Goal: Task Accomplishment & Management: Use online tool/utility

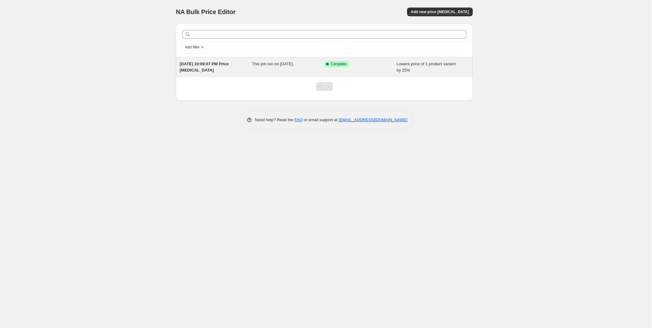
click at [345, 65] on span "Complete" at bounding box center [339, 64] width 16 height 5
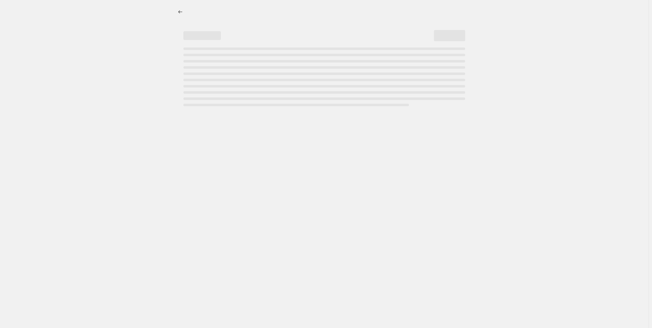
select select "percentage"
select select "no_change"
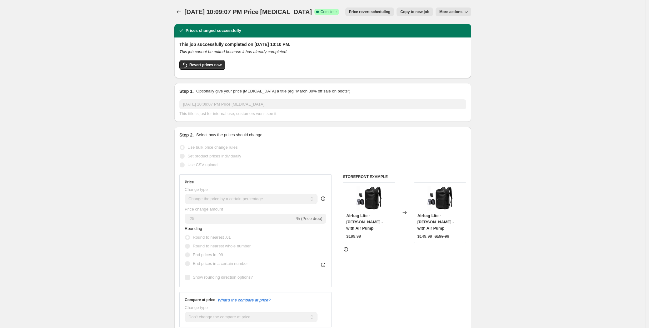
click at [451, 8] on button "More actions" at bounding box center [454, 11] width 36 height 9
click at [176, 13] on button "Price change jobs" at bounding box center [178, 11] width 9 height 9
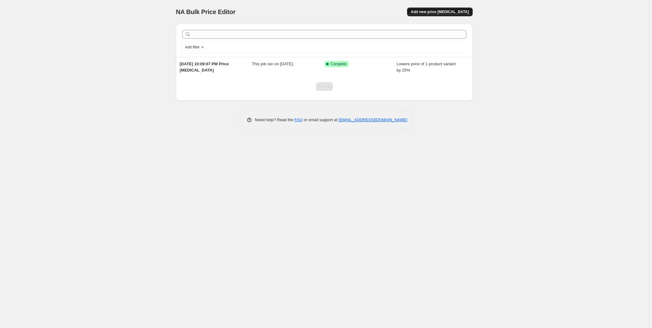
click at [450, 10] on span "Add new price [MEDICAL_DATA]" at bounding box center [440, 11] width 58 height 5
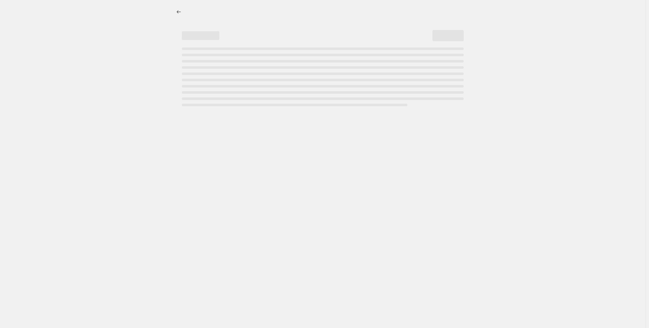
select select "percentage"
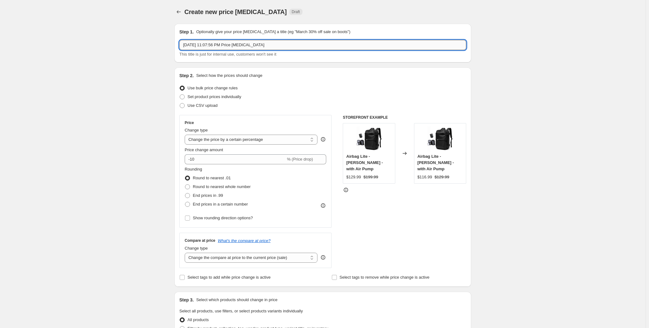
click at [273, 44] on input "Aug 19, 2025, 11:07:56 PM Price change job" at bounding box center [322, 45] width 287 height 10
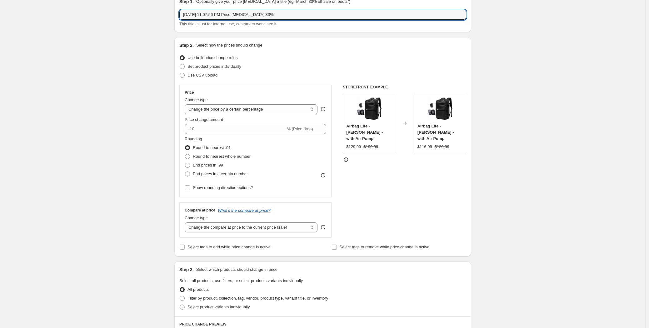
scroll to position [28, 0]
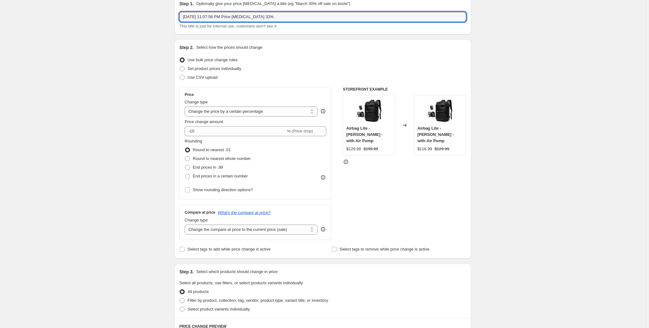
type input "Aug 19, 2025, 11:07:56 PM Price change job 33%"
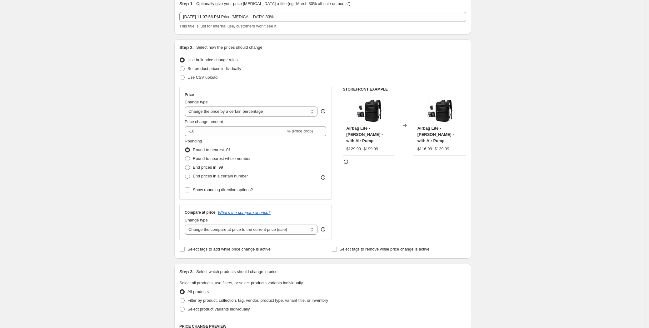
select select "percentage"
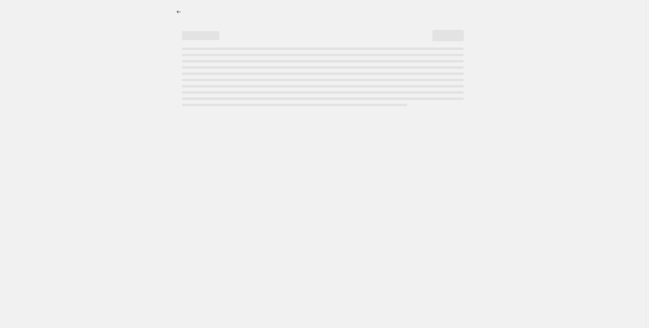
select select "percentage"
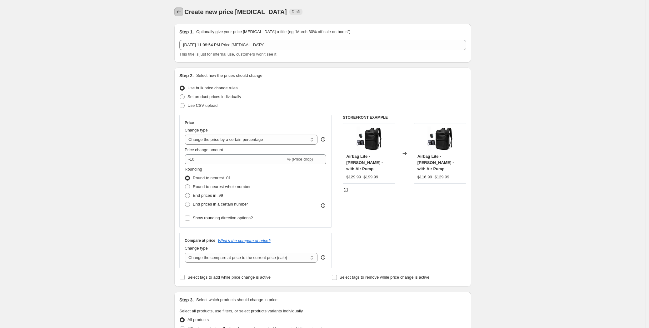
click at [180, 10] on icon "Price change jobs" at bounding box center [179, 12] width 6 height 6
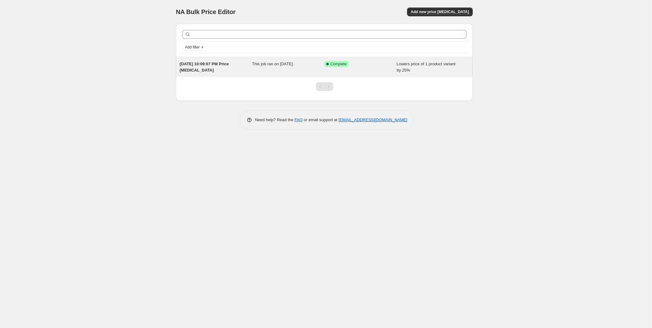
click at [261, 66] on span "This job ran on [DATE]." at bounding box center [273, 64] width 42 height 5
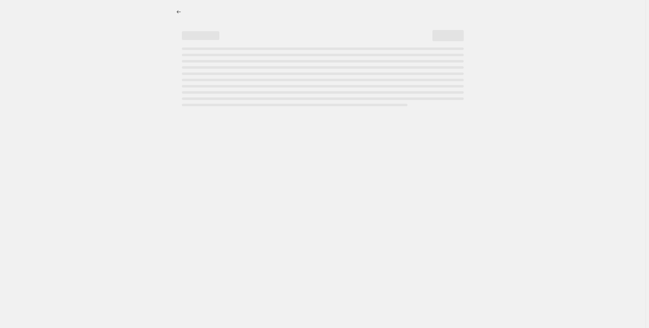
select select "percentage"
select select "no_change"
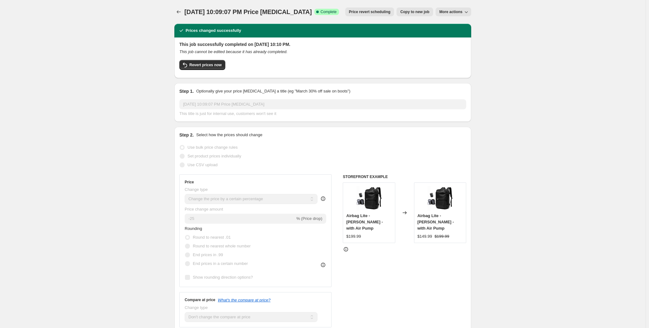
click at [454, 12] on span "More actions" at bounding box center [450, 11] width 23 height 5
click at [394, 19] on div "Apr 19, 2025, 10:09:07 PM Price change job. This page is ready Apr 19, 2025, 10…" at bounding box center [322, 12] width 297 height 24
click at [214, 68] on button "Revert prices now" at bounding box center [202, 65] width 46 height 10
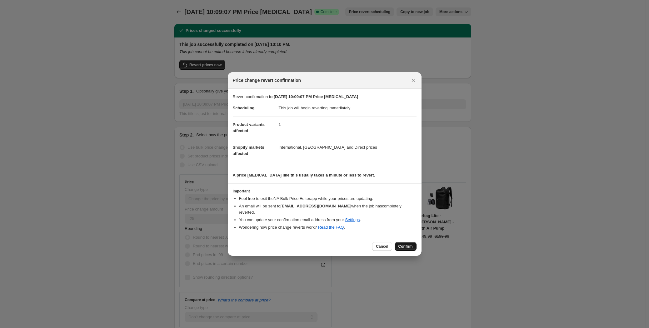
click at [407, 242] on button "Confirm" at bounding box center [406, 246] width 22 height 9
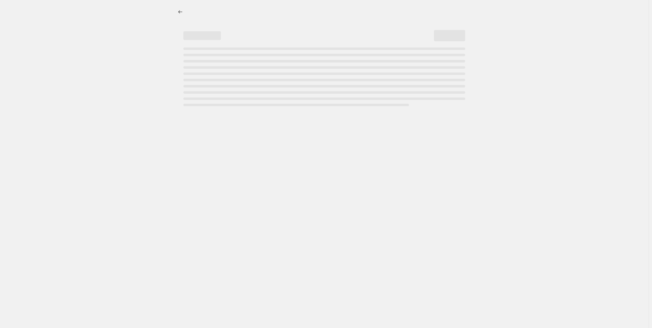
select select "percentage"
select select "no_change"
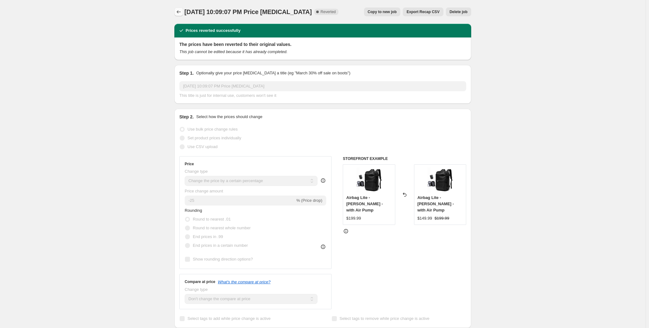
click at [182, 12] on icon "Price change jobs" at bounding box center [179, 12] width 6 height 6
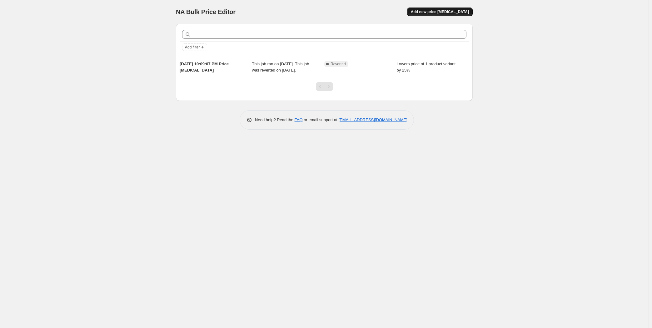
click at [447, 9] on span "Add new price [MEDICAL_DATA]" at bounding box center [440, 11] width 58 height 5
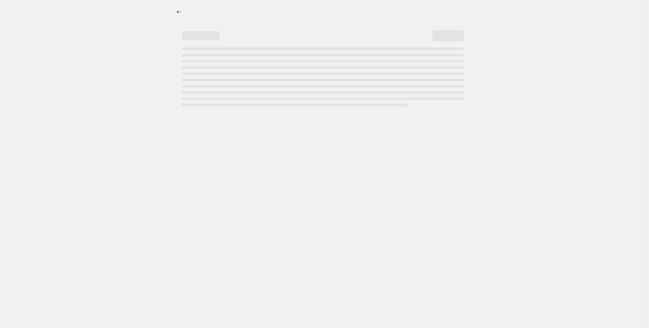
select select "percentage"
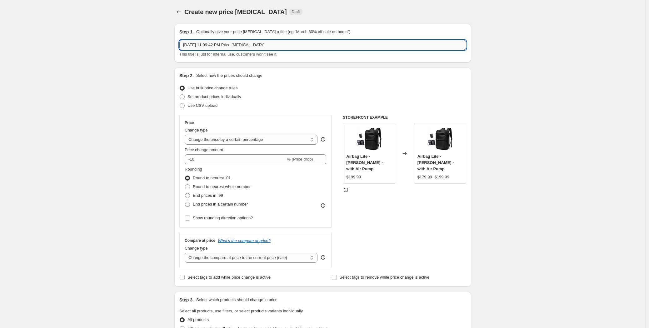
click at [274, 45] on input "[DATE] 11:09:42 PM Price [MEDICAL_DATA]" at bounding box center [322, 45] width 287 height 10
type input "[DATE] 11:09:42 PM Price [MEDICAL_DATA] -33%"
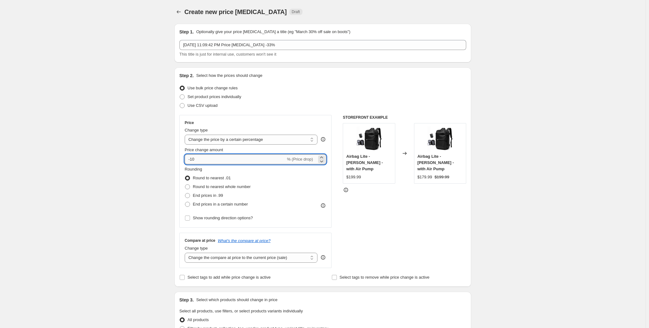
drag, startPoint x: 225, startPoint y: 159, endPoint x: 193, endPoint y: 162, distance: 31.9
click at [193, 162] on input "-10" at bounding box center [235, 159] width 101 height 10
click at [205, 159] on input "-10" at bounding box center [235, 159] width 101 height 10
drag, startPoint x: 208, startPoint y: 158, endPoint x: 192, endPoint y: 159, distance: 15.9
click at [192, 159] on input "-10" at bounding box center [235, 159] width 101 height 10
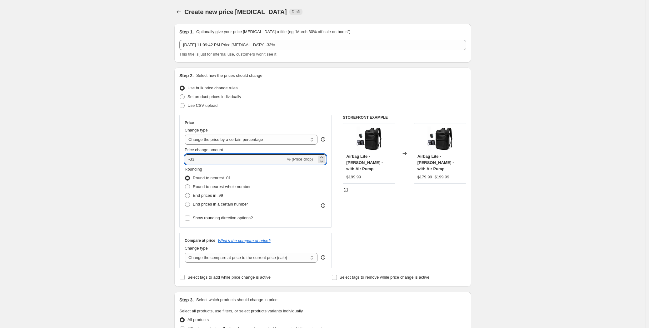
type input "-33"
click at [106, 204] on div "Create new price [MEDICAL_DATA]. This page is ready Create new price [MEDICAL_D…" at bounding box center [322, 272] width 645 height 545
click at [295, 138] on select "Change the price to a certain amount Change the price by a certain amount Chang…" at bounding box center [251, 140] width 133 height 10
select select "by"
click at [186, 135] on select "Change the price to a certain amount Change the price by a certain amount Chang…" at bounding box center [251, 140] width 133 height 10
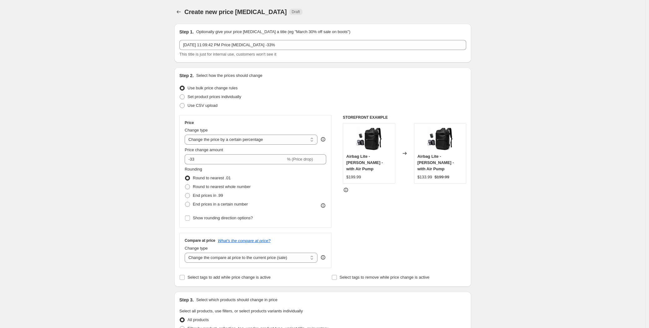
type input "-10.00"
click at [281, 140] on select "Change the price to a certain amount Change the price by a certain amount Chang…" at bounding box center [251, 140] width 133 height 10
select select "percentage"
click at [186, 135] on select "Change the price to a certain amount Change the price by a certain amount Chang…" at bounding box center [251, 140] width 133 height 10
type input "-15"
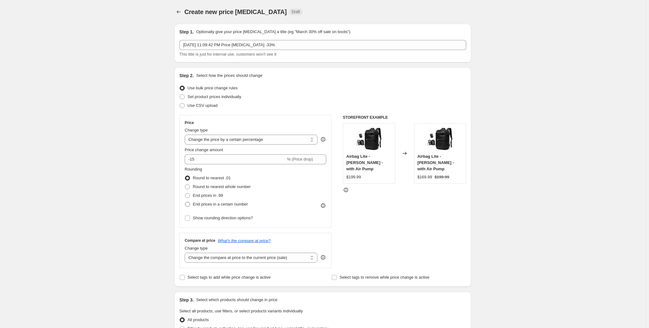
click at [200, 206] on span "End prices in a certain number" at bounding box center [220, 204] width 55 height 5
click at [185, 202] on input "End prices in a certain number" at bounding box center [185, 202] width 0 height 0
radio input "true"
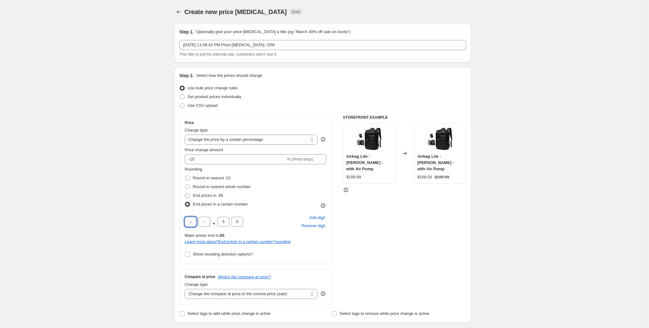
click at [192, 221] on input "text" at bounding box center [191, 222] width 12 height 10
click at [190, 177] on span at bounding box center [187, 178] width 5 height 5
click at [185, 176] on input "Round to nearest .01" at bounding box center [185, 176] width 0 height 0
radio input "true"
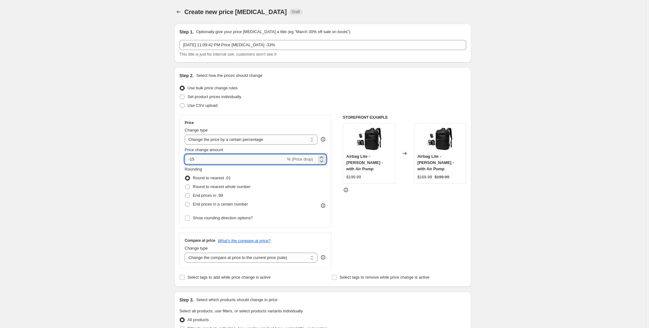
click at [203, 159] on input "-15" at bounding box center [235, 159] width 101 height 10
drag, startPoint x: 204, startPoint y: 160, endPoint x: 190, endPoint y: 158, distance: 13.8
click at [190, 158] on input "-15" at bounding box center [235, 159] width 101 height 10
click at [201, 158] on input "Price change amount" at bounding box center [246, 159] width 123 height 10
drag, startPoint x: 204, startPoint y: 159, endPoint x: 192, endPoint y: 158, distance: 11.9
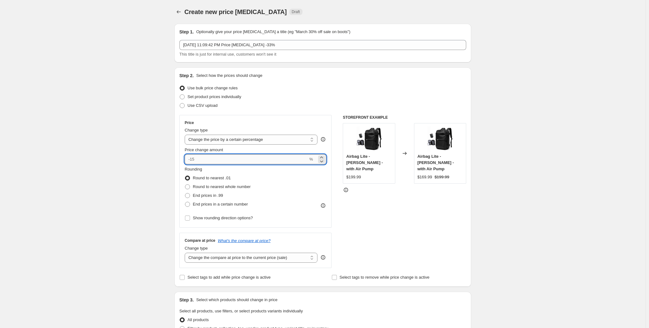
click at [192, 158] on input "Price change amount" at bounding box center [246, 159] width 123 height 10
click at [195, 159] on input "Price change amount" at bounding box center [246, 159] width 123 height 10
click at [200, 159] on input "Price change amount" at bounding box center [246, 159] width 123 height 10
click at [154, 171] on div "Create new price [MEDICAL_DATA]. This page is ready Create new price [MEDICAL_D…" at bounding box center [322, 272] width 645 height 545
click at [138, 159] on div "Create new price [MEDICAL_DATA]. This page is ready Create new price [MEDICAL_D…" at bounding box center [322, 272] width 645 height 545
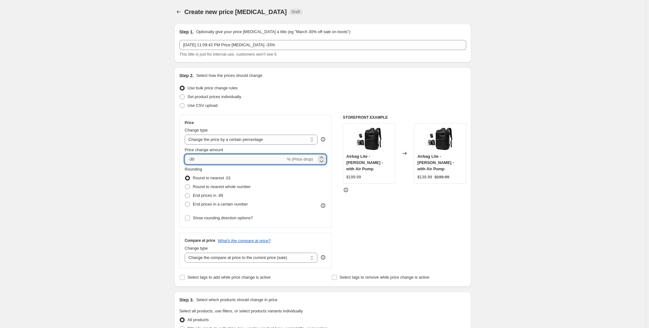
drag, startPoint x: 198, startPoint y: 158, endPoint x: 194, endPoint y: 158, distance: 4.7
click at [194, 158] on input "-30" at bounding box center [235, 159] width 101 height 10
click at [146, 167] on div "Create new price [MEDICAL_DATA]. This page is ready Create new price [MEDICAL_D…" at bounding box center [322, 272] width 645 height 545
click at [195, 158] on input "-31" at bounding box center [235, 159] width 101 height 10
drag, startPoint x: 200, startPoint y: 161, endPoint x: 194, endPoint y: 159, distance: 5.8
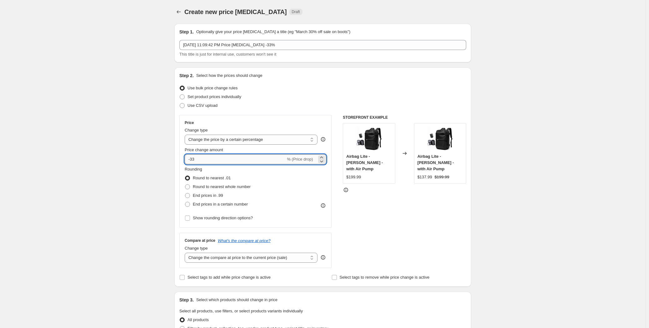
click at [194, 159] on input "-33" at bounding box center [235, 159] width 101 height 10
click at [152, 177] on div "Create new price [MEDICAL_DATA]. This page is ready Create new price [MEDICAL_D…" at bounding box center [322, 272] width 645 height 545
drag, startPoint x: 207, startPoint y: 158, endPoint x: 194, endPoint y: 159, distance: 13.1
click at [194, 159] on input "-33" at bounding box center [235, 159] width 101 height 10
type input "-31"
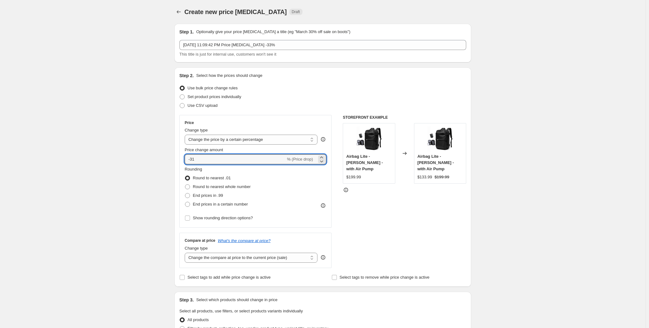
click at [162, 168] on div "Create new price [MEDICAL_DATA]. This page is ready Create new price [MEDICAL_D…" at bounding box center [322, 272] width 645 height 545
click at [120, 181] on div "Create new price [MEDICAL_DATA]. This page is ready Create new price [MEDICAL_D…" at bounding box center [322, 272] width 645 height 545
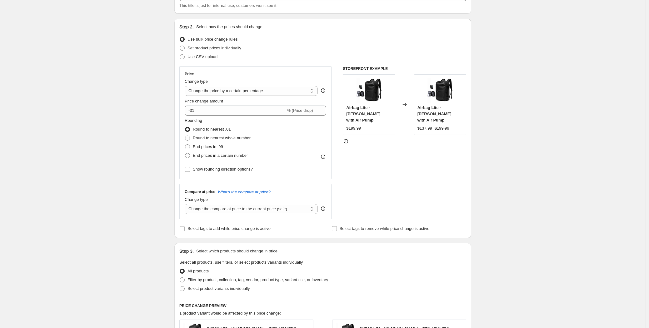
scroll to position [57, 0]
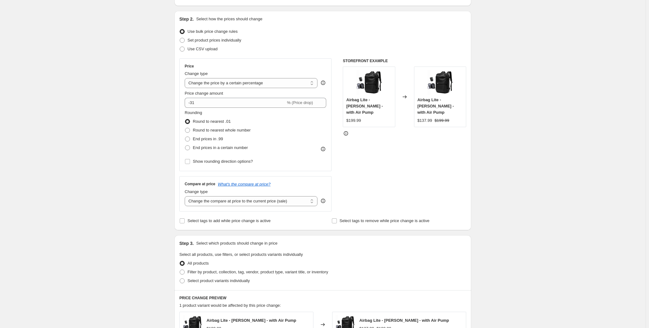
click at [186, 162] on div "Price Change type Change the price to a certain amount Change the price by a ce…" at bounding box center [255, 114] width 152 height 113
click at [187, 162] on input "Show rounding direction options?" at bounding box center [187, 161] width 5 height 5
checkbox input "true"
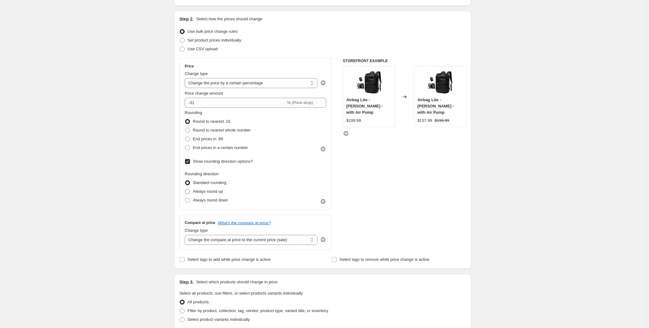
click at [189, 189] on span at bounding box center [187, 191] width 5 height 5
click at [185, 189] on input "Always round up" at bounding box center [185, 189] width 0 height 0
radio input "true"
click at [187, 191] on span at bounding box center [187, 191] width 5 height 5
click at [185, 189] on input "Always round up" at bounding box center [185, 189] width 0 height 0
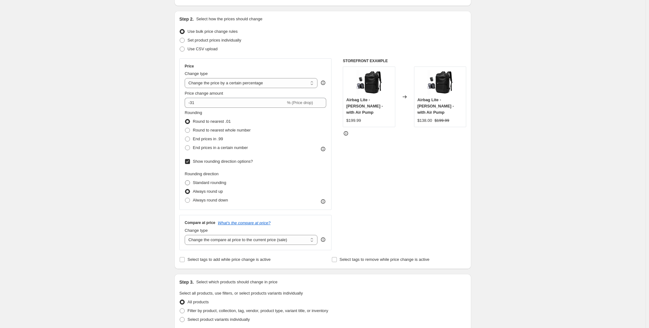
click at [189, 183] on span at bounding box center [187, 182] width 5 height 5
click at [185, 181] on input "Standard rounding" at bounding box center [185, 180] width 0 height 0
radio input "true"
click at [188, 198] on span at bounding box center [187, 200] width 5 height 5
click at [185, 198] on input "Always round down" at bounding box center [185, 198] width 0 height 0
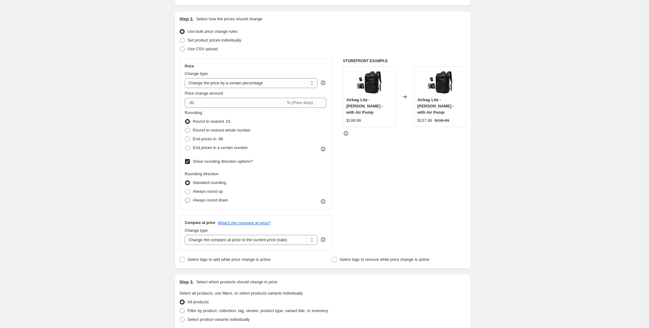
radio input "true"
click at [189, 182] on span at bounding box center [187, 182] width 5 height 5
click at [185, 181] on input "Standard rounding" at bounding box center [185, 180] width 0 height 0
radio input "true"
click at [152, 185] on div "Create new price [MEDICAL_DATA]. This page is ready Create new price [MEDICAL_D…" at bounding box center [322, 234] width 645 height 583
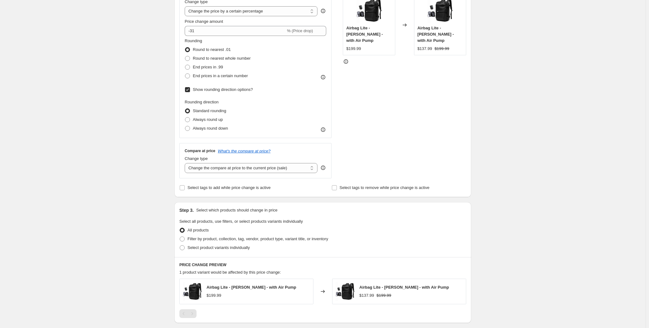
scroll to position [142, 0]
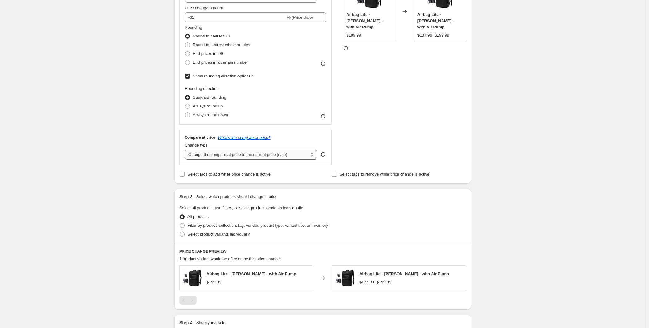
click at [296, 153] on select "Change the compare at price to the current price (sale) Change the compare at p…" at bounding box center [251, 155] width 133 height 10
click at [290, 153] on select "Change the compare at price to the current price (sale) Change the compare at p…" at bounding box center [251, 155] width 133 height 10
click at [289, 154] on select "Change the compare at price to the current price (sale) Change the compare at p…" at bounding box center [251, 155] width 133 height 10
select select "percentage"
click at [186, 150] on select "Change the compare at price to the current price (sale) Change the compare at p…" at bounding box center [251, 155] width 133 height 10
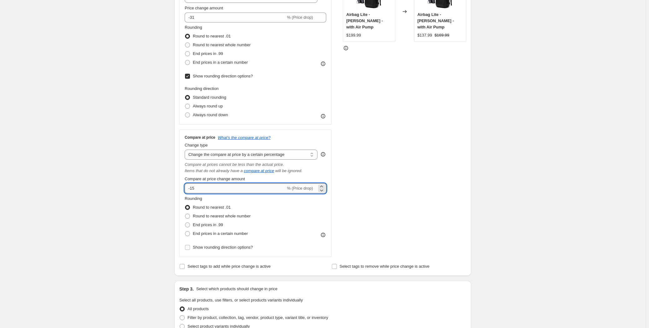
drag, startPoint x: 222, startPoint y: 189, endPoint x: 192, endPoint y: 190, distance: 30.0
click at [192, 190] on input "-15" at bounding box center [235, 188] width 101 height 10
type input "-33"
click at [166, 192] on div "Create new price [MEDICAL_DATA]. This page is ready Create new price [MEDICAL_D…" at bounding box center [322, 195] width 645 height 675
click at [214, 190] on input "-33" at bounding box center [235, 188] width 101 height 10
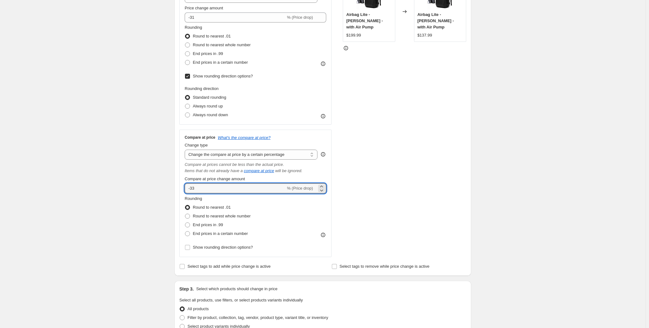
click at [159, 188] on div "Create new price [MEDICAL_DATA]. This page is ready Create new price [MEDICAL_D…" at bounding box center [322, 195] width 645 height 675
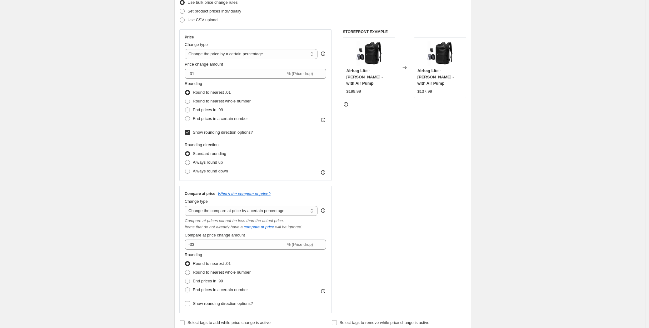
scroll to position [85, 0]
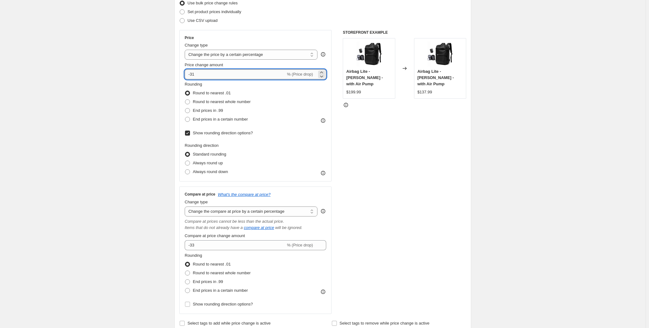
drag, startPoint x: 198, startPoint y: 73, endPoint x: 194, endPoint y: 72, distance: 3.9
click at [194, 72] on input "-31" at bounding box center [235, 74] width 101 height 10
type input "-33"
click at [163, 116] on div "Create new price [MEDICAL_DATA]. This page is ready Create new price [MEDICAL_D…" at bounding box center [322, 252] width 645 height 675
click at [190, 120] on span at bounding box center [187, 119] width 5 height 5
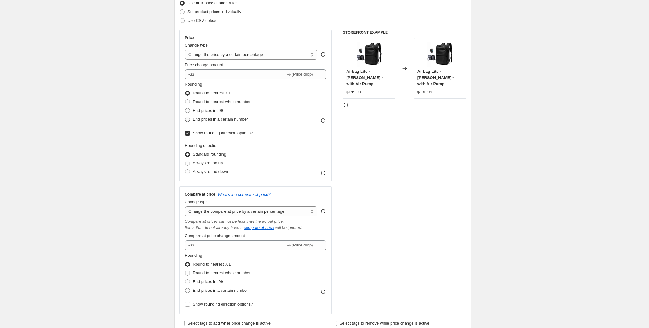
click at [185, 117] on input "End prices in a certain number" at bounding box center [185, 117] width 0 height 0
radio input "true"
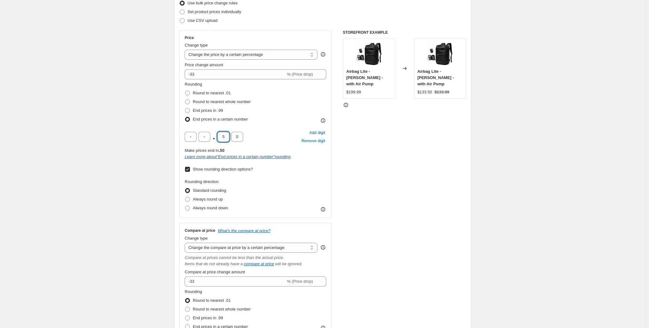
click at [228, 136] on input "5" at bounding box center [223, 137] width 12 height 10
drag, startPoint x: 227, startPoint y: 136, endPoint x: 223, endPoint y: 135, distance: 3.5
click at [223, 135] on input "5" at bounding box center [223, 137] width 12 height 10
type input "8"
drag, startPoint x: 238, startPoint y: 136, endPoint x: 234, endPoint y: 137, distance: 3.5
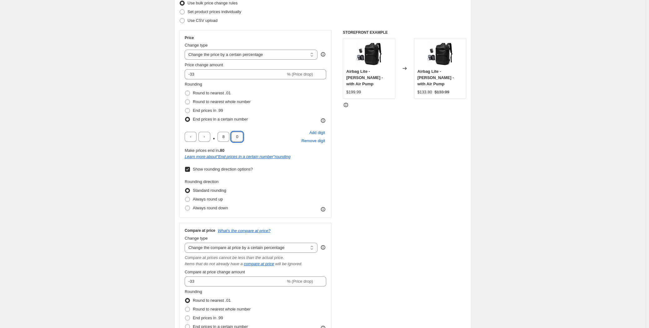
click at [234, 137] on input "0" at bounding box center [237, 137] width 12 height 10
type input "7"
click at [397, 161] on div "STOREFRONT EXAMPLE Airbag Lite - [PERSON_NAME] - with Air Pump $199.99 Changed …" at bounding box center [404, 190] width 123 height 320
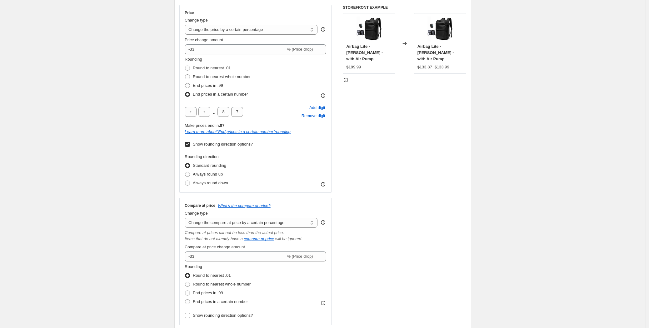
scroll to position [170, 0]
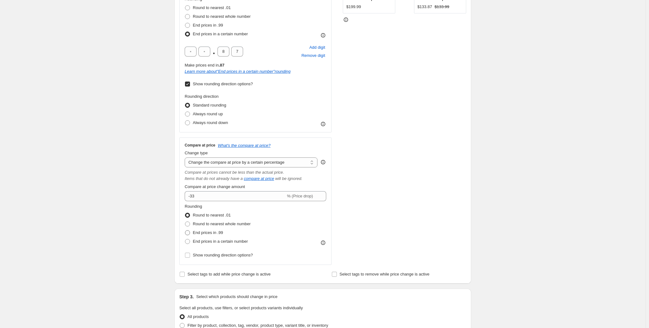
click at [190, 232] on span at bounding box center [187, 232] width 5 height 5
click at [185, 231] on input "End prices in .99" at bounding box center [185, 230] width 0 height 0
radio input "true"
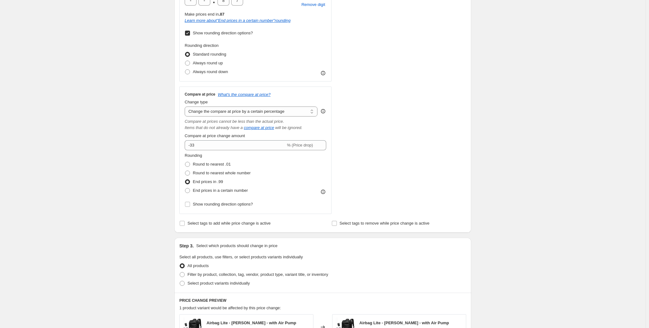
scroll to position [227, 0]
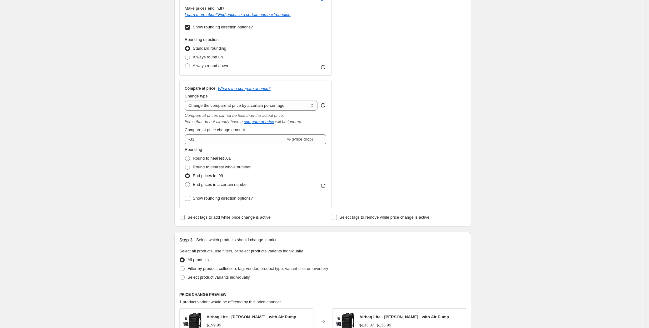
click at [209, 218] on span "Select tags to add while price change is active" at bounding box center [228, 217] width 83 height 5
click at [185, 218] on input "Select tags to add while price change is active" at bounding box center [182, 217] width 5 height 5
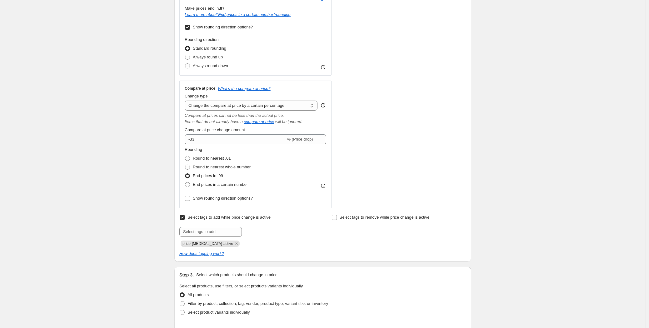
click at [185, 216] on input "Select tags to add while price change is active" at bounding box center [182, 217] width 5 height 5
checkbox input "false"
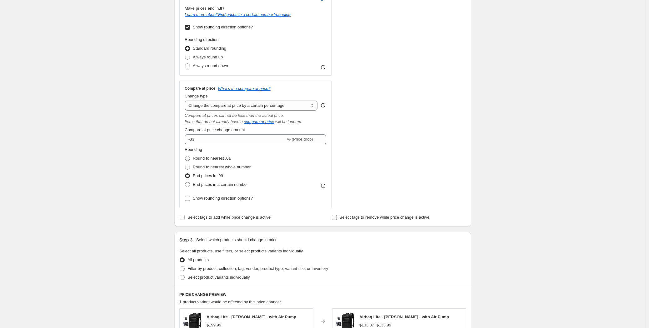
click at [334, 217] on input "Select tags to remove while price change is active" at bounding box center [334, 217] width 5 height 5
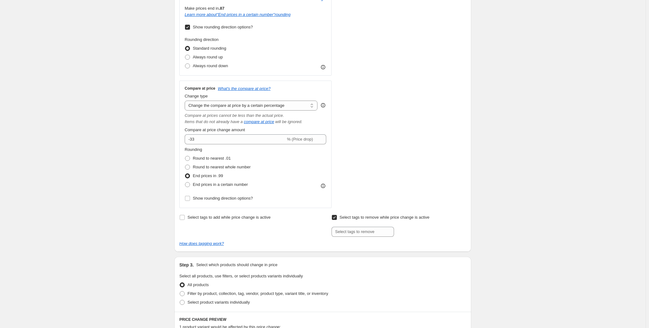
click at [334, 217] on input "Select tags to remove while price change is active" at bounding box center [334, 217] width 5 height 5
checkbox input "false"
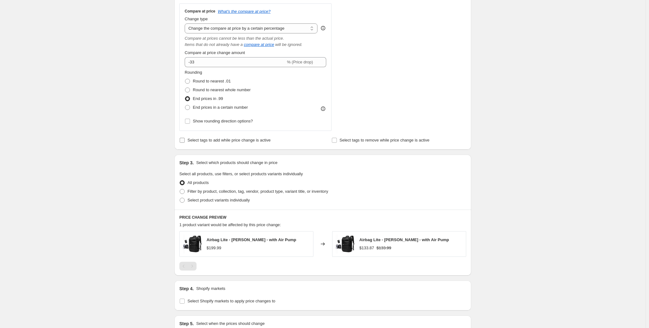
scroll to position [298, 0]
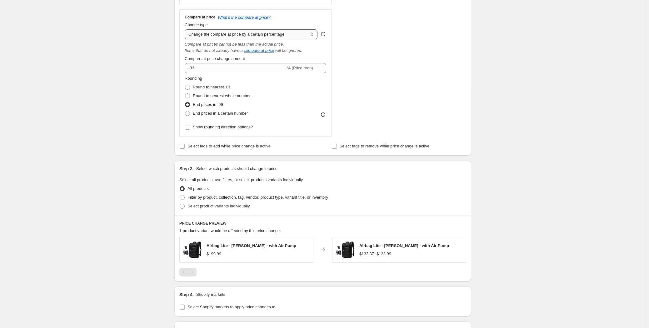
click at [303, 35] on select "Change the compare at price to the current price (sale) Change the compare at p…" at bounding box center [251, 34] width 133 height 10
select select "ep"
click at [186, 29] on select "Change the compare at price to the current price (sale) Change the compare at p…" at bounding box center [251, 34] width 133 height 10
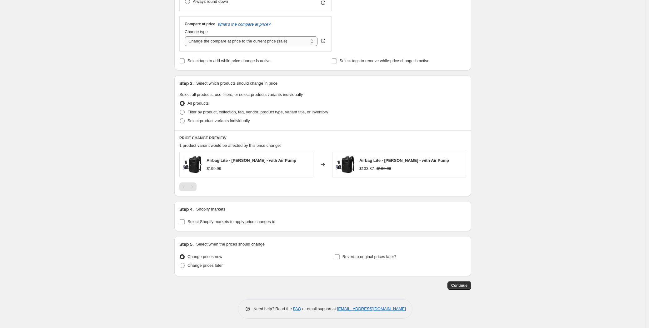
scroll to position [291, 0]
click at [291, 42] on select "Change the compare at price to the current price (sale) Change the compare at p…" at bounding box center [251, 42] width 133 height 10
click at [442, 103] on div "All products" at bounding box center [322, 103] width 287 height 9
click at [231, 223] on span "Select Shopify markets to apply price changes to" at bounding box center [231, 222] width 88 height 5
click at [185, 223] on input "Select Shopify markets to apply price changes to" at bounding box center [182, 222] width 5 height 5
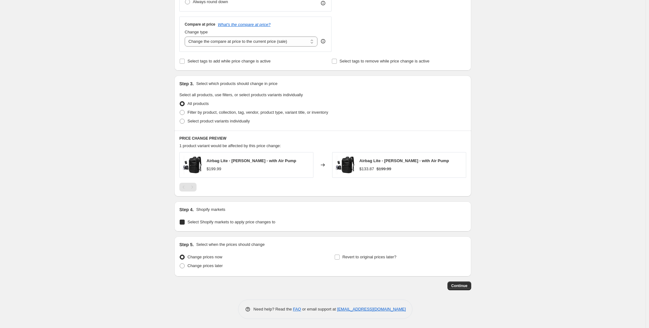
checkbox input "true"
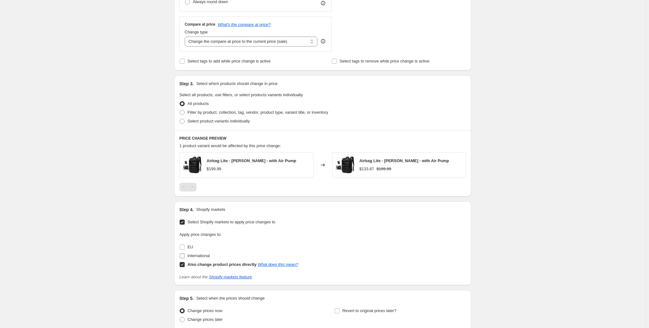
click at [183, 254] on input "International" at bounding box center [182, 255] width 5 height 5
checkbox input "true"
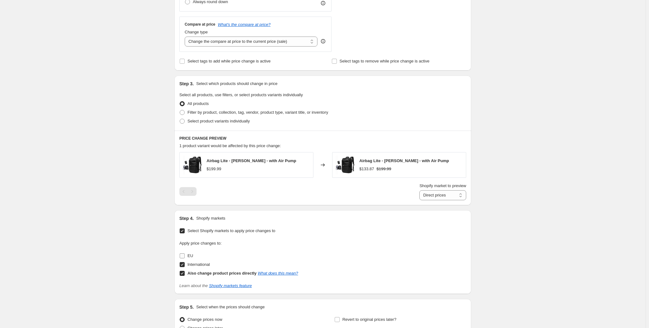
click at [184, 258] on label "EU" at bounding box center [186, 256] width 14 height 9
click at [184, 258] on input "EU" at bounding box center [182, 255] width 5 height 5
checkbox input "true"
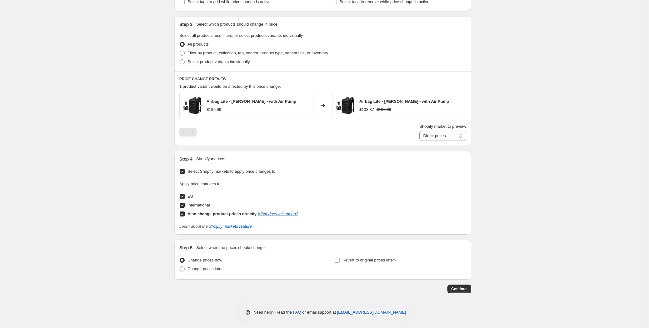
scroll to position [354, 0]
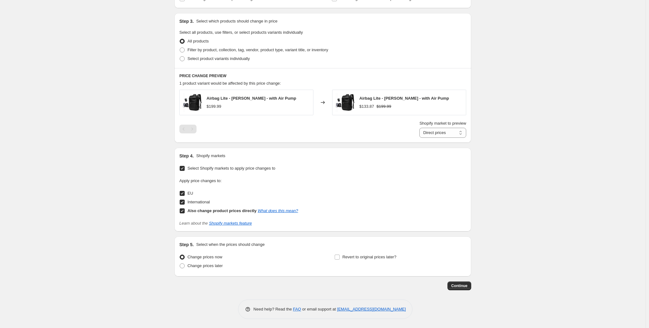
drag, startPoint x: 466, startPoint y: 287, endPoint x: 487, endPoint y: 137, distance: 151.5
click at [453, 133] on select "Direct prices EU International" at bounding box center [442, 133] width 47 height 10
click at [453, 132] on select "Direct prices EU International" at bounding box center [442, 133] width 47 height 10
click at [461, 131] on select "Direct prices EU International" at bounding box center [442, 133] width 47 height 10
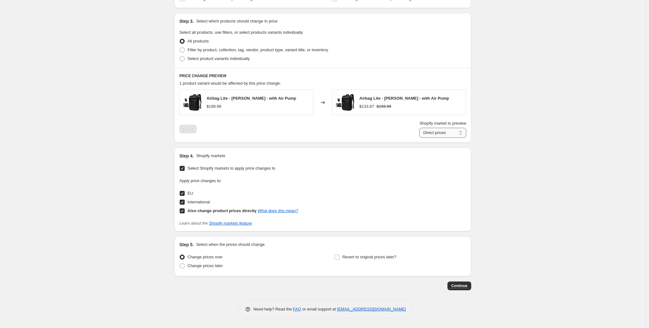
click at [461, 131] on select "Direct prices EU International" at bounding box center [442, 133] width 47 height 10
click at [463, 284] on span "Continue" at bounding box center [459, 285] width 16 height 5
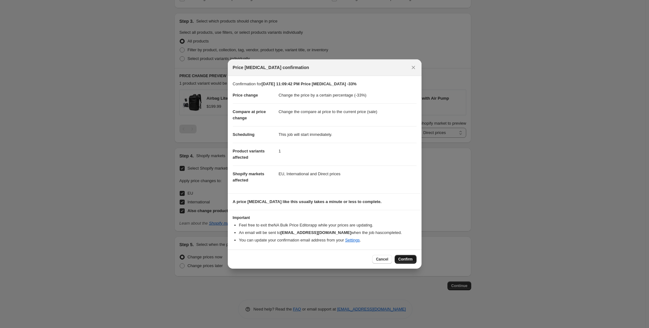
click at [406, 259] on span "Confirm" at bounding box center [405, 259] width 14 height 5
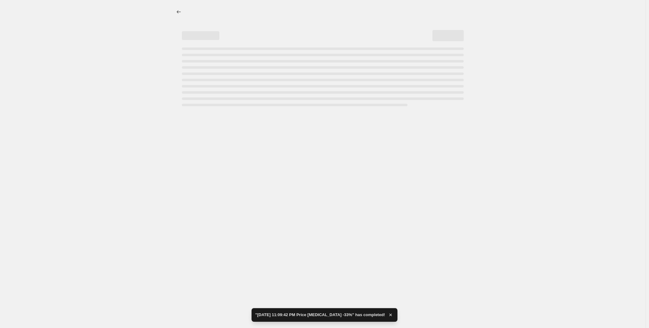
select select "percentage"
